Goal: Check status: Check status

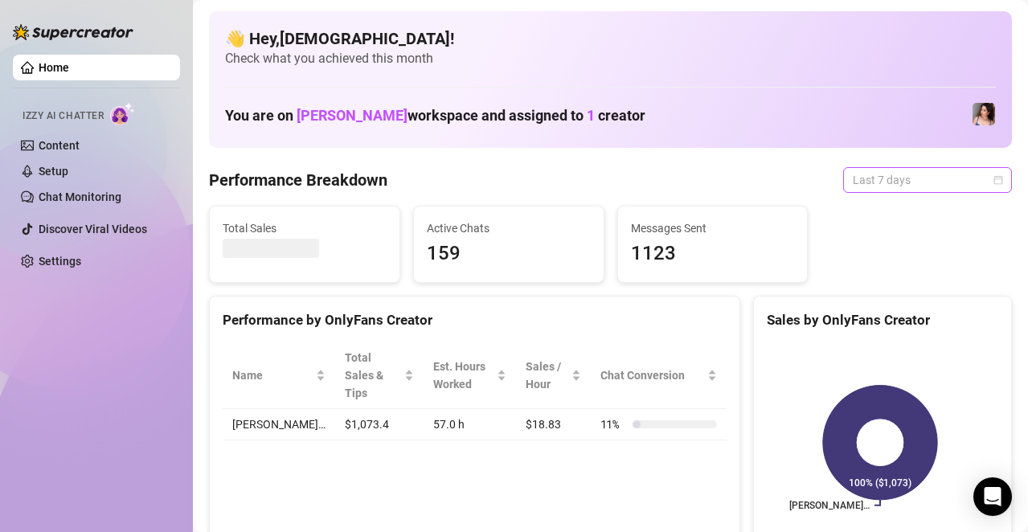
click at [925, 177] on span "Last 7 days" at bounding box center [927, 180] width 149 height 24
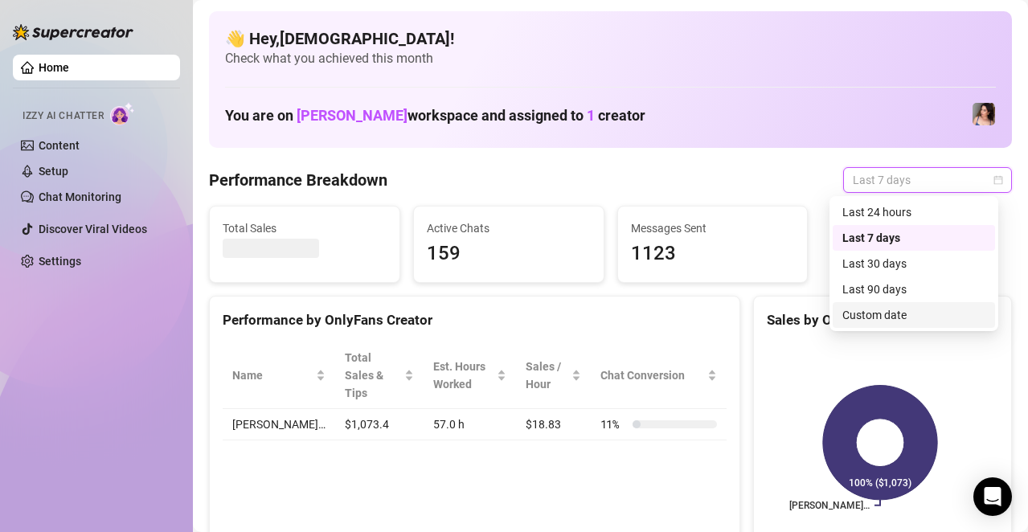
click at [869, 313] on div "Custom date" at bounding box center [913, 315] width 143 height 18
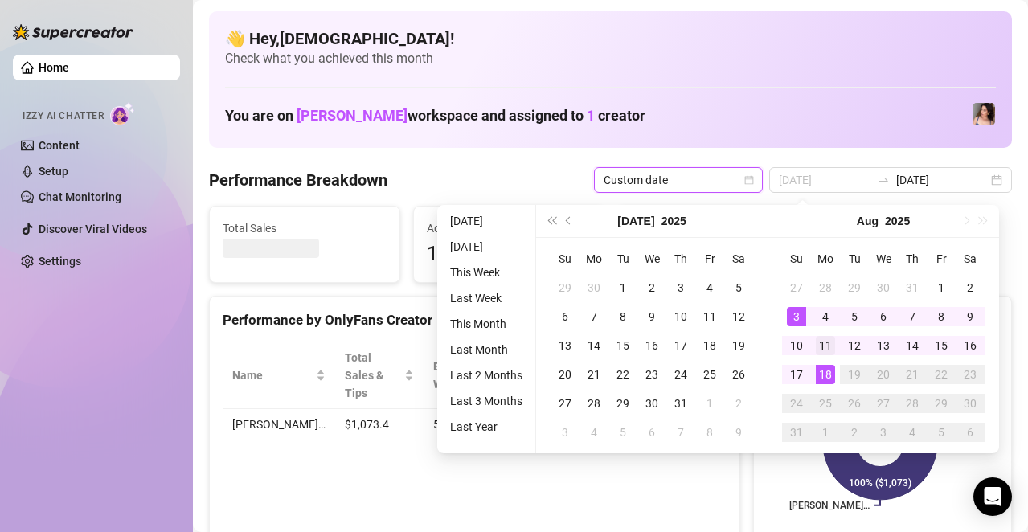
type input "[DATE]"
click at [825, 333] on td "11" at bounding box center [825, 345] width 29 height 29
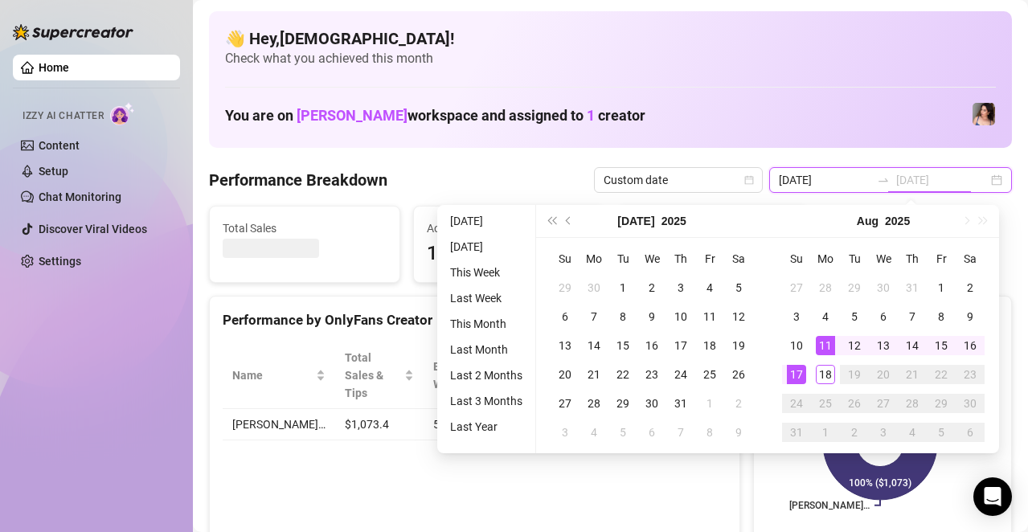
type input "[DATE]"
click at [800, 372] on div "17" at bounding box center [796, 374] width 19 height 19
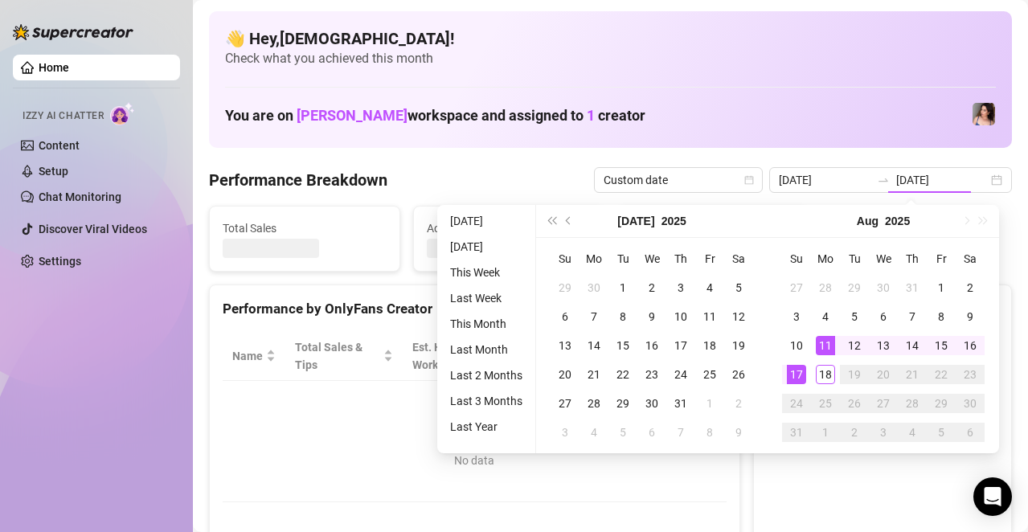
type input "[DATE]"
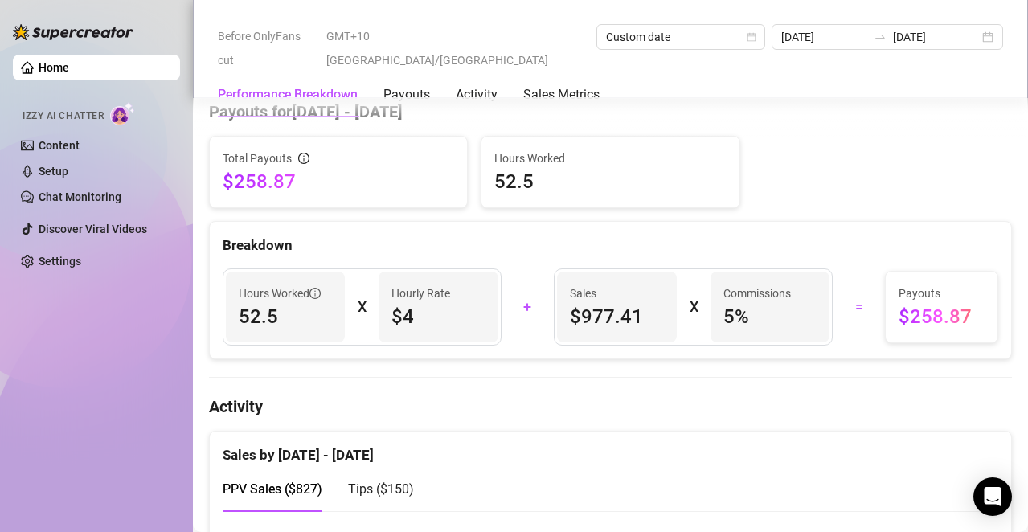
scroll to position [10, 0]
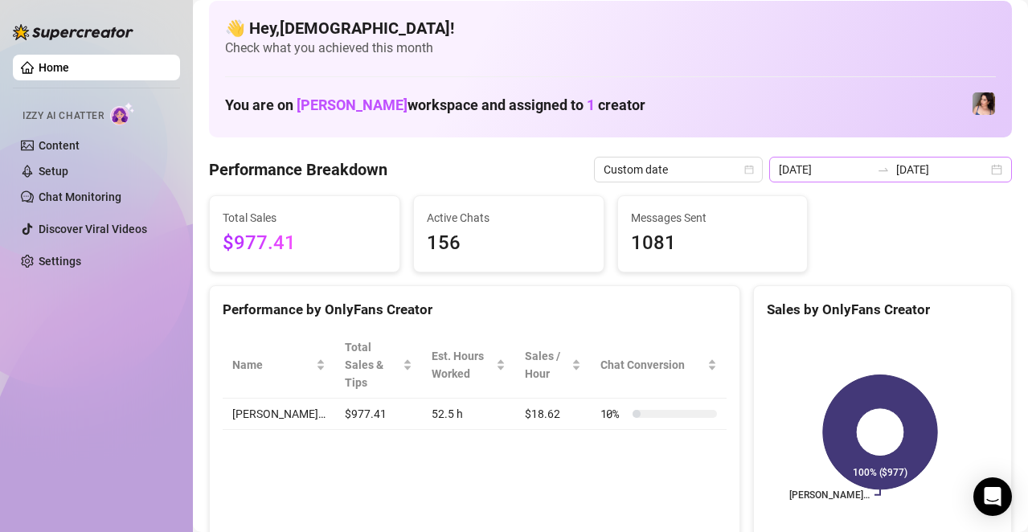
click at [984, 174] on div "[DATE] [DATE]" at bounding box center [890, 170] width 243 height 26
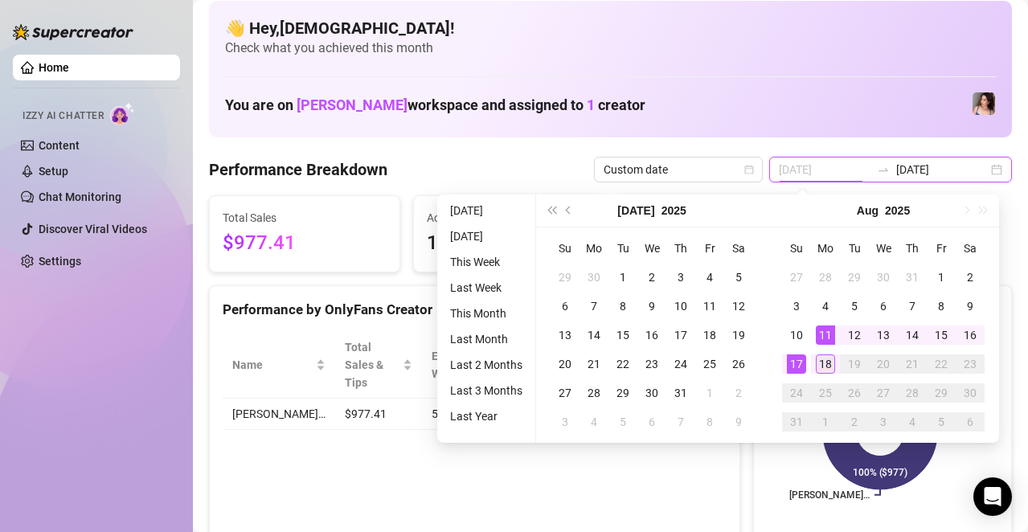
type input "[DATE]"
click at [828, 360] on div "18" at bounding box center [825, 363] width 19 height 19
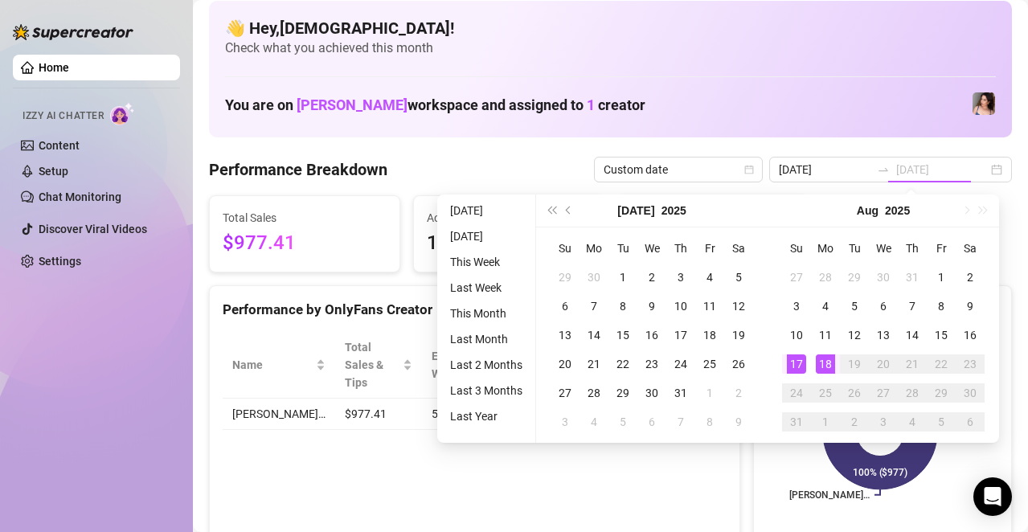
click at [828, 360] on div "18" at bounding box center [825, 363] width 19 height 19
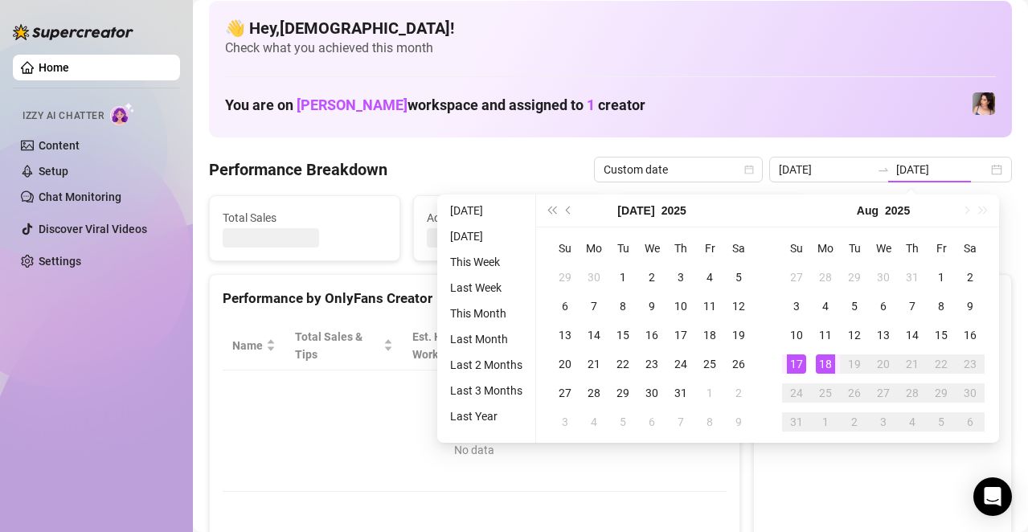
type input "[DATE]"
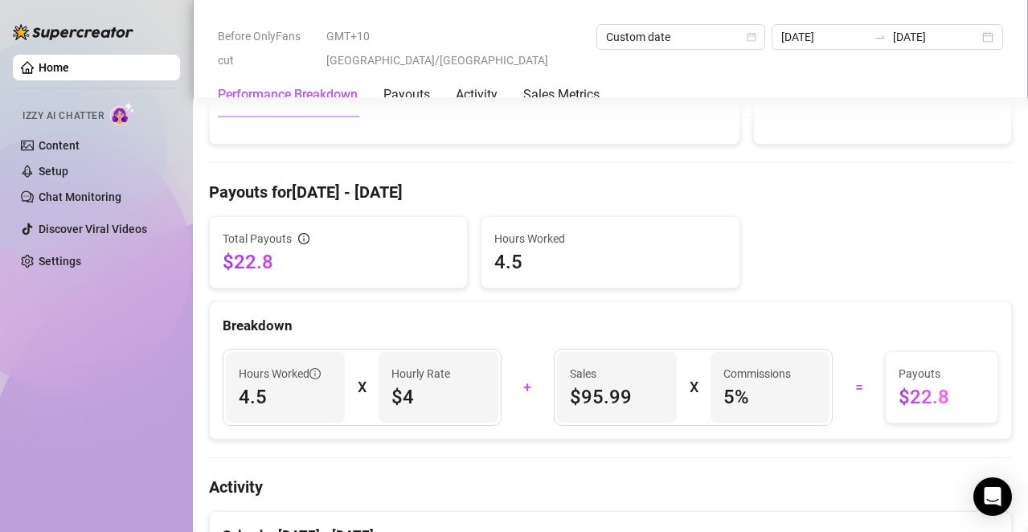
scroll to position [0, 0]
